Goal: Task Accomplishment & Management: Complete application form

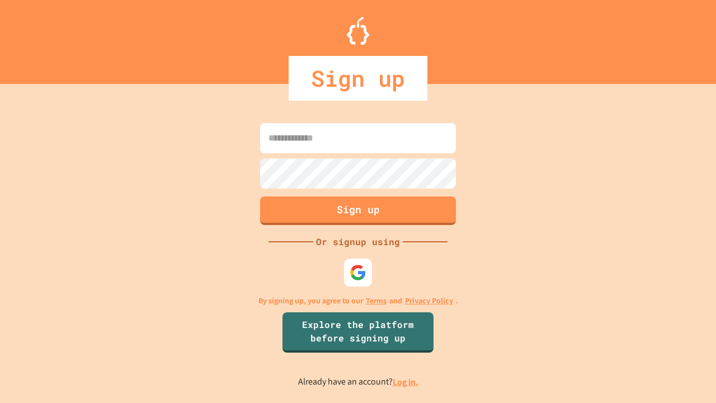
click at [406, 381] on link "Log in." at bounding box center [406, 382] width 26 height 12
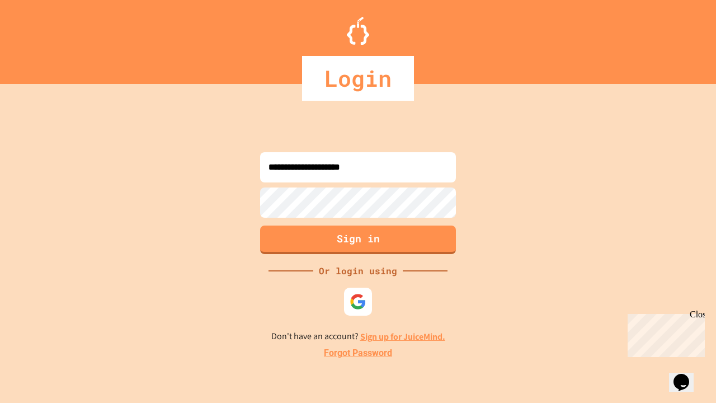
type input "**********"
